Goal: Information Seeking & Learning: Learn about a topic

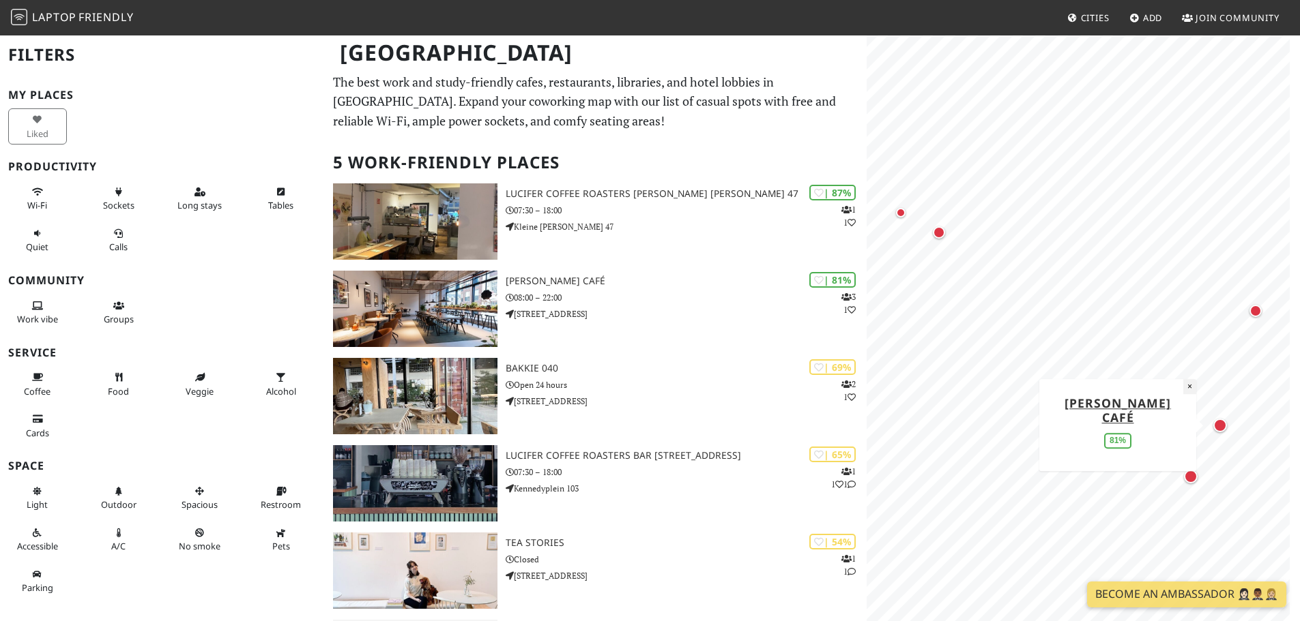
click at [1190, 385] on button "×" at bounding box center [1189, 386] width 13 height 15
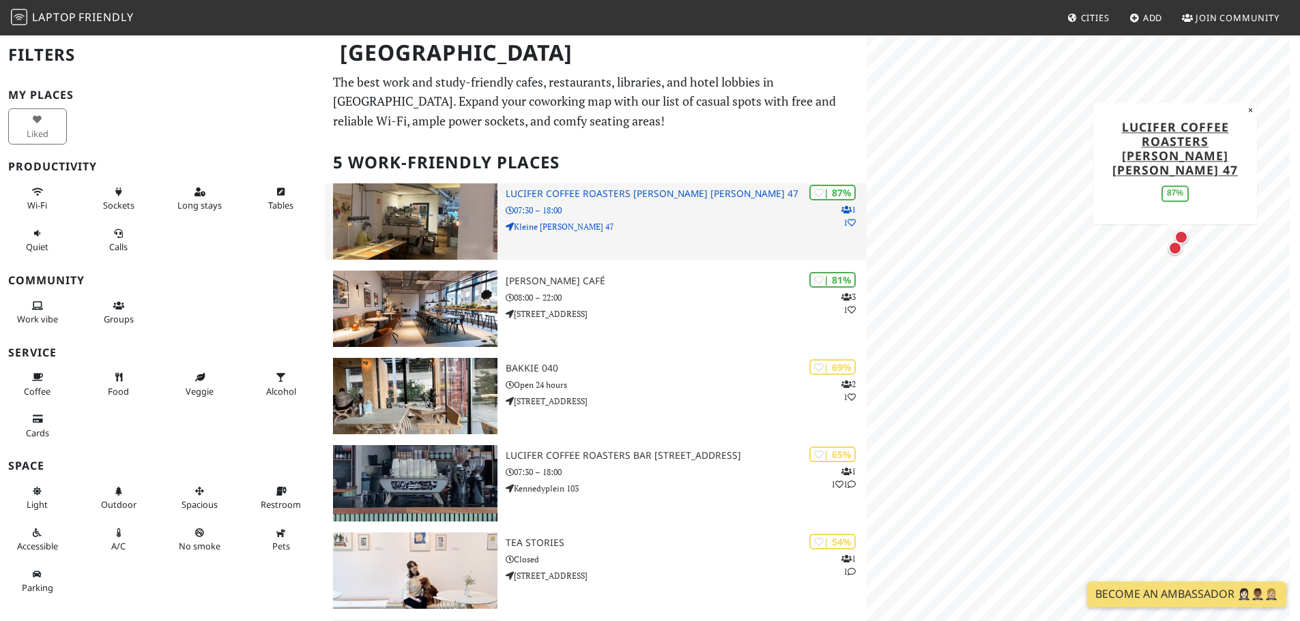
click at [657, 211] on p "07:30 – 18:00" at bounding box center [686, 210] width 361 height 13
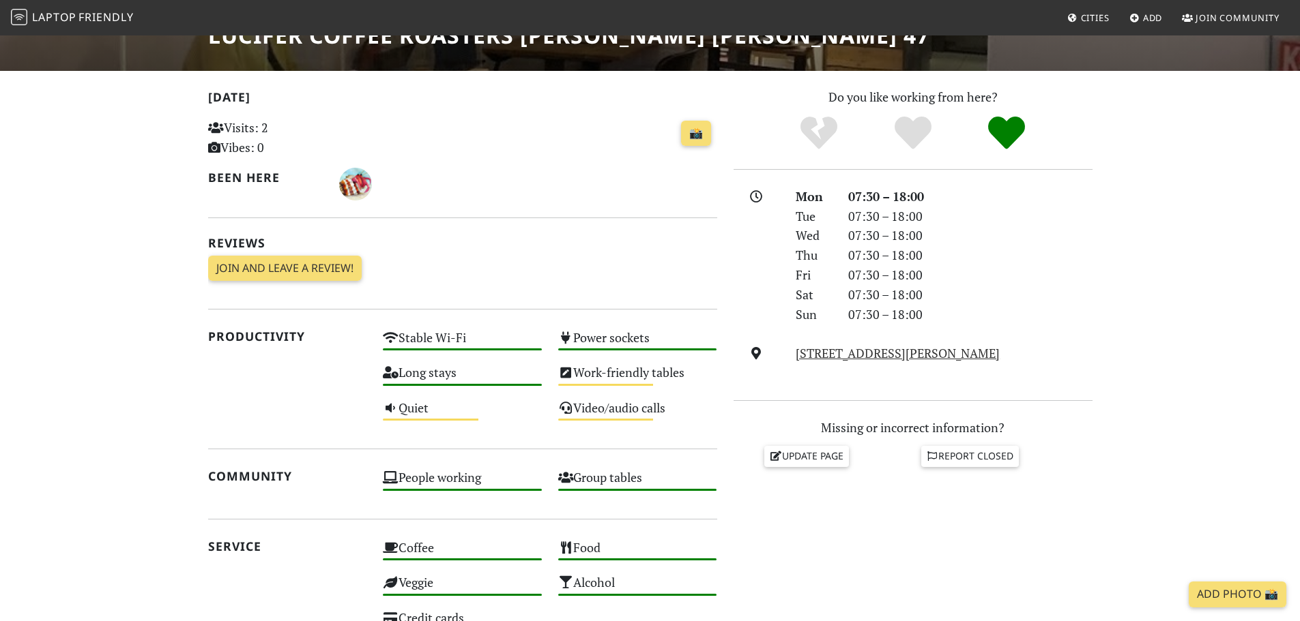
scroll to position [273, 0]
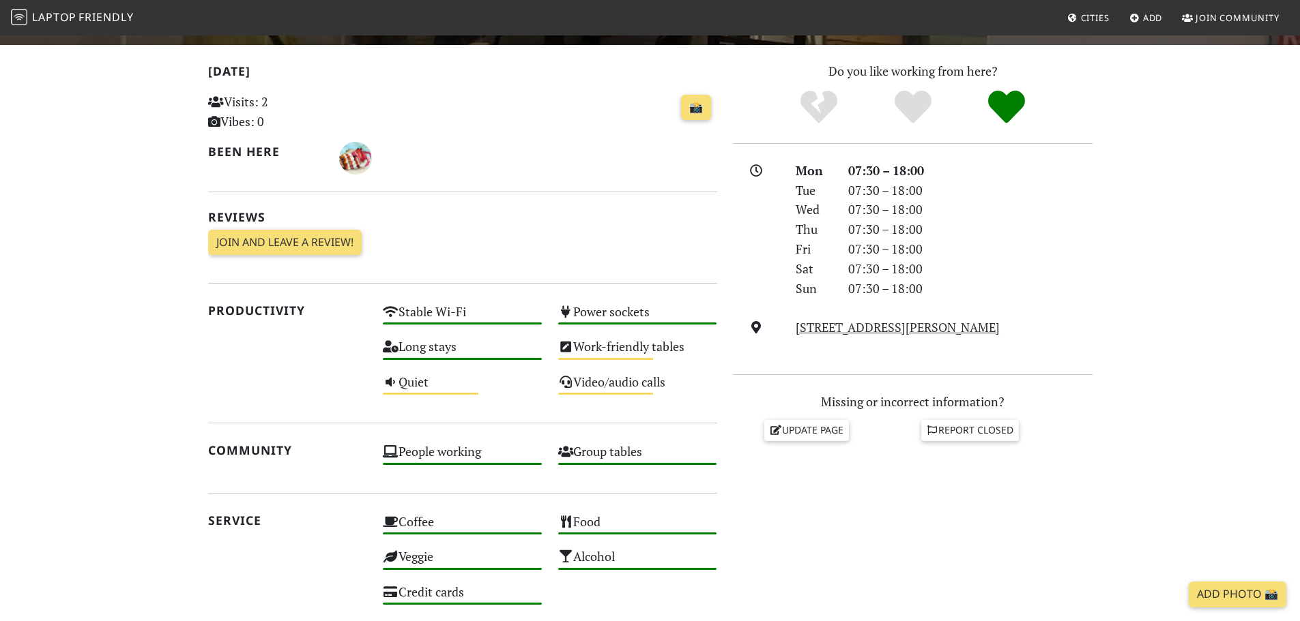
click at [113, 376] on section "[DATE] Visits: 2 Vibes: 0 📸 Been here Reviews Join and leave a review! Join and…" at bounding box center [650, 471] width 1300 height 853
click at [1191, 375] on section "[DATE] Visits: 2 Vibes: 0 📸 Been here Reviews Join and leave a review! Join and…" at bounding box center [650, 471] width 1300 height 853
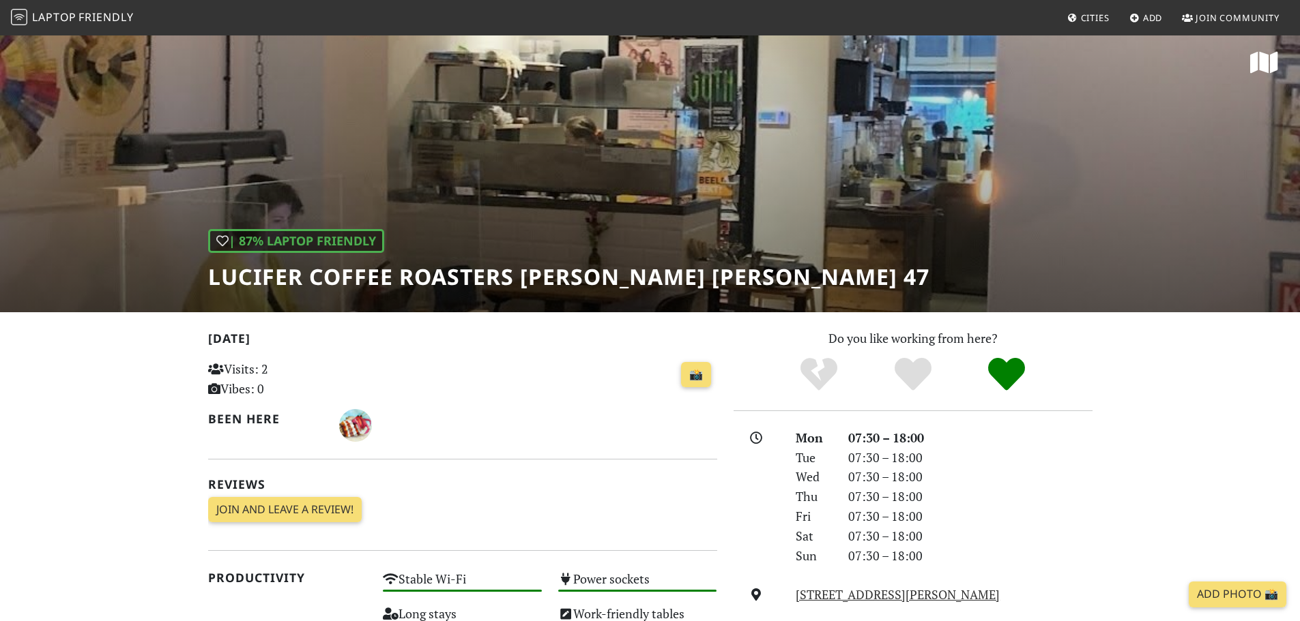
scroll to position [0, 0]
